Goal: Information Seeking & Learning: Check status

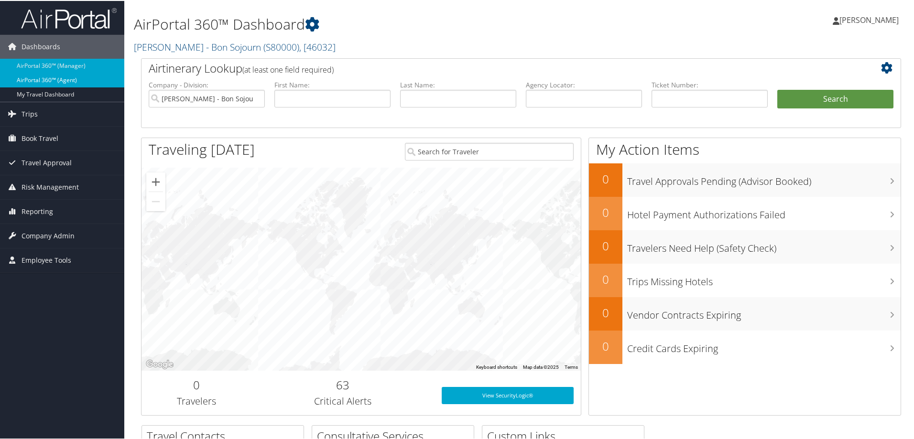
click at [53, 76] on link "AirPortal 360™ (Agent)" at bounding box center [62, 79] width 124 height 14
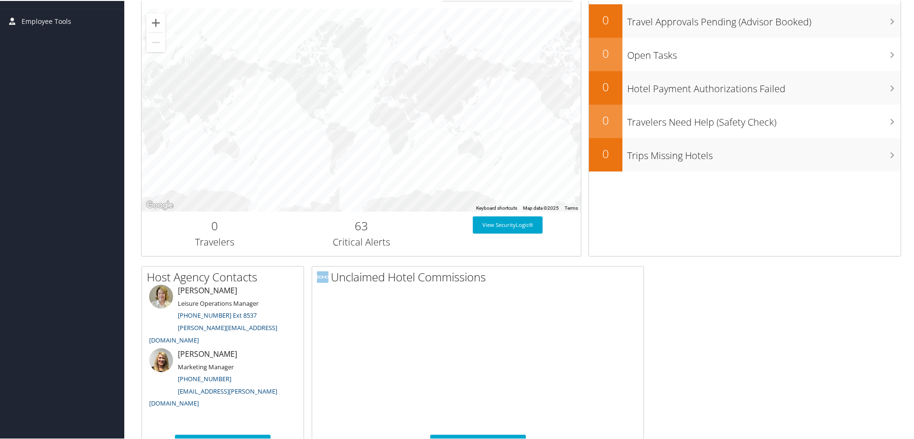
scroll to position [462, 0]
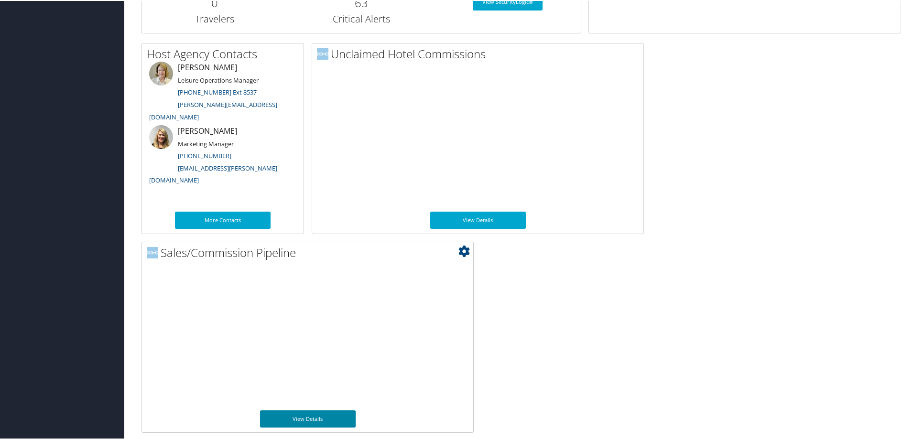
click at [318, 414] on link "View Details" at bounding box center [308, 418] width 96 height 17
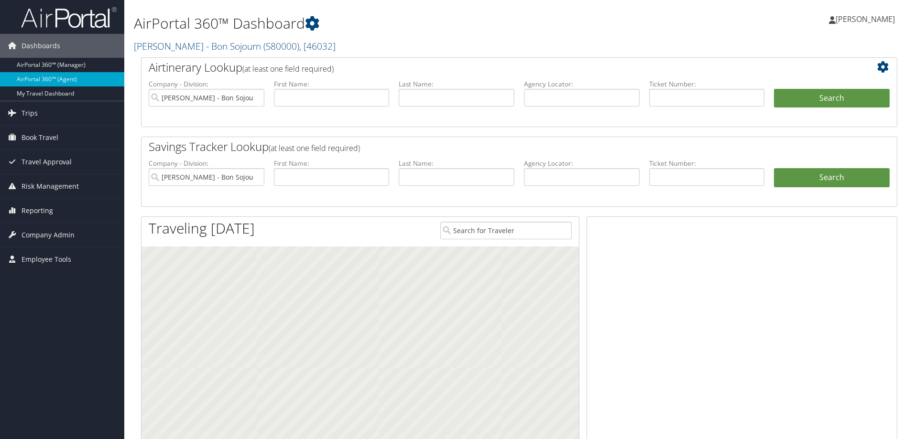
scroll to position [462, 0]
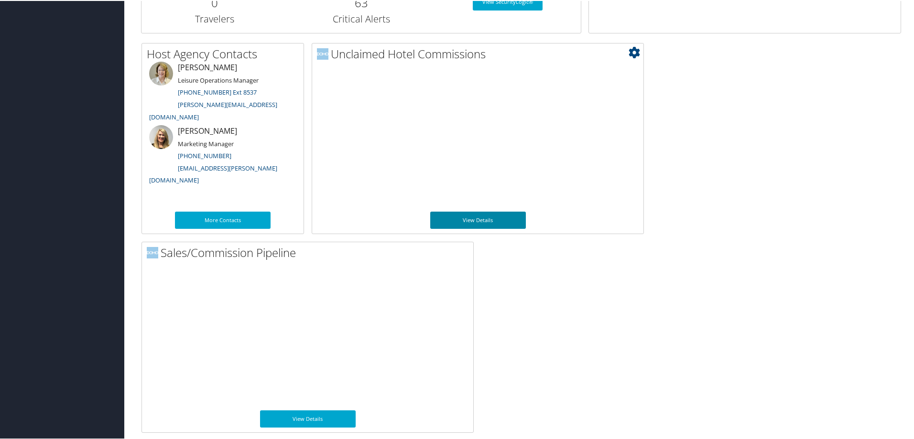
click at [491, 218] on link "View Details" at bounding box center [478, 219] width 96 height 17
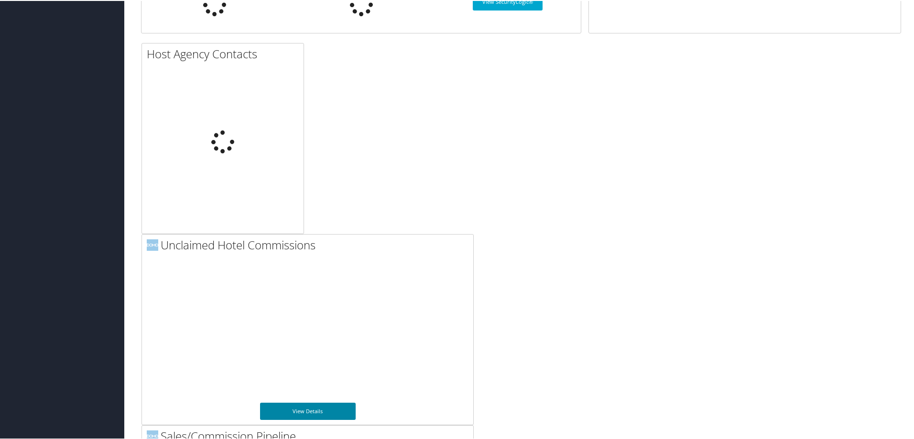
scroll to position [462, 0]
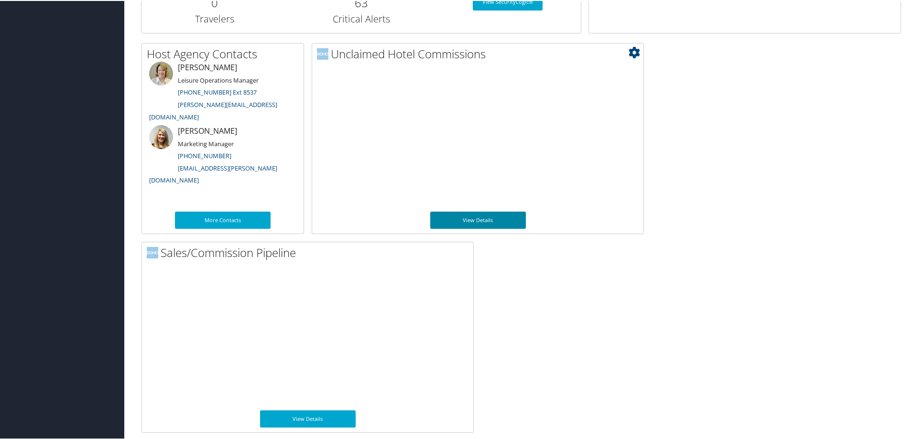
click at [480, 224] on link "View Details" at bounding box center [478, 219] width 96 height 17
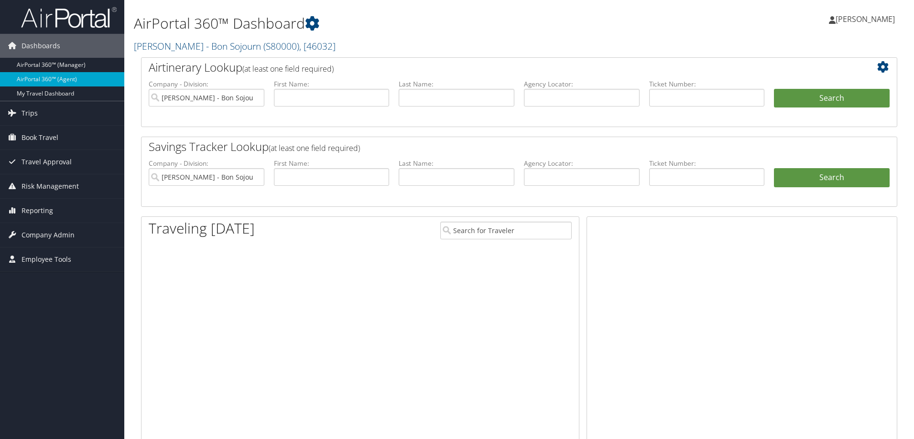
scroll to position [462, 0]
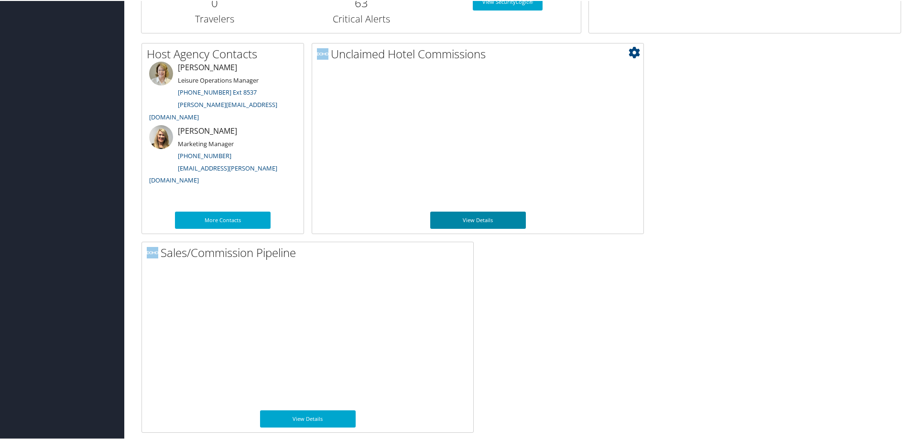
click at [476, 219] on link "View Details" at bounding box center [478, 219] width 96 height 17
